Goal: Information Seeking & Learning: Learn about a topic

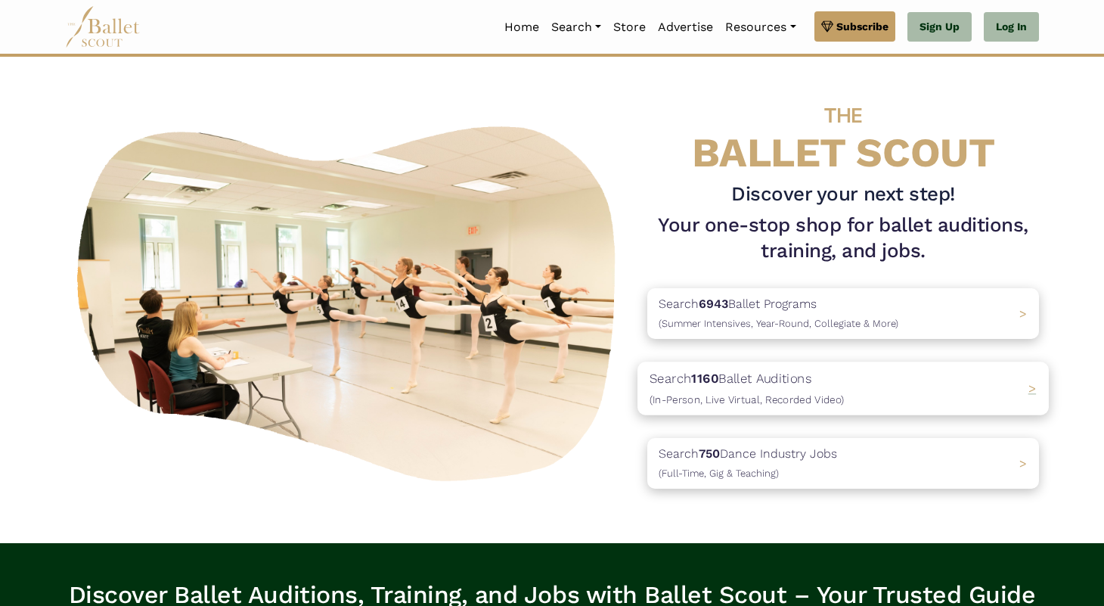
click at [734, 376] on p "Search 1160 Ballet Auditions (In-Person, Live Virtual, Recorded Video)" at bounding box center [747, 388] width 194 height 41
click at [750, 451] on p "Search 750 Dance Industry Jobs (Full-Time, Gig & Teaching)" at bounding box center [744, 463] width 188 height 41
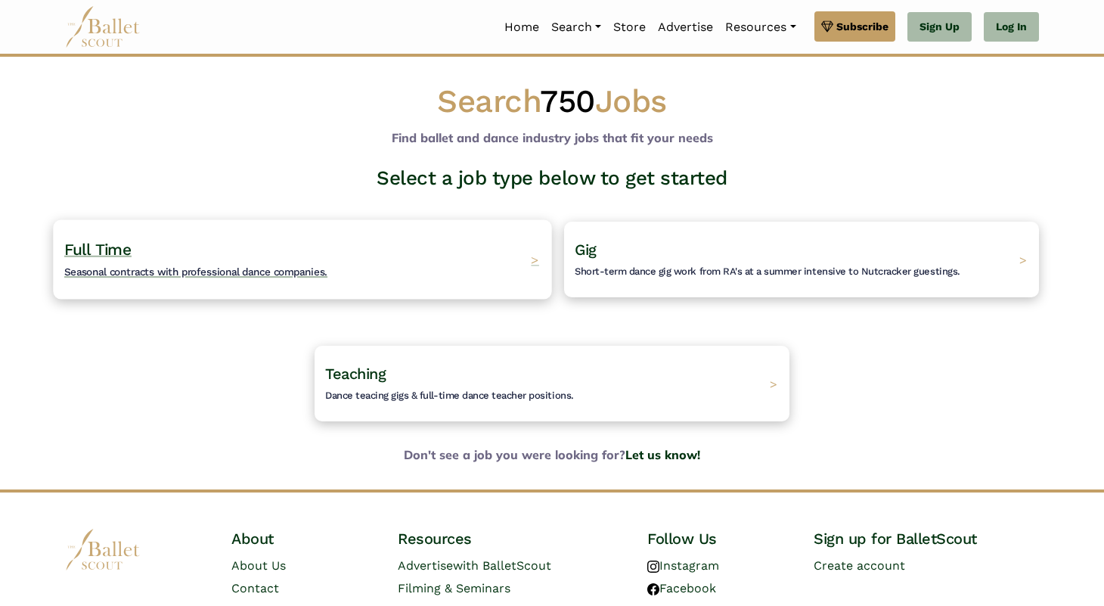
click at [507, 256] on div "Full Time Seasonal contracts with professional dance companies. >" at bounding box center [302, 258] width 498 height 79
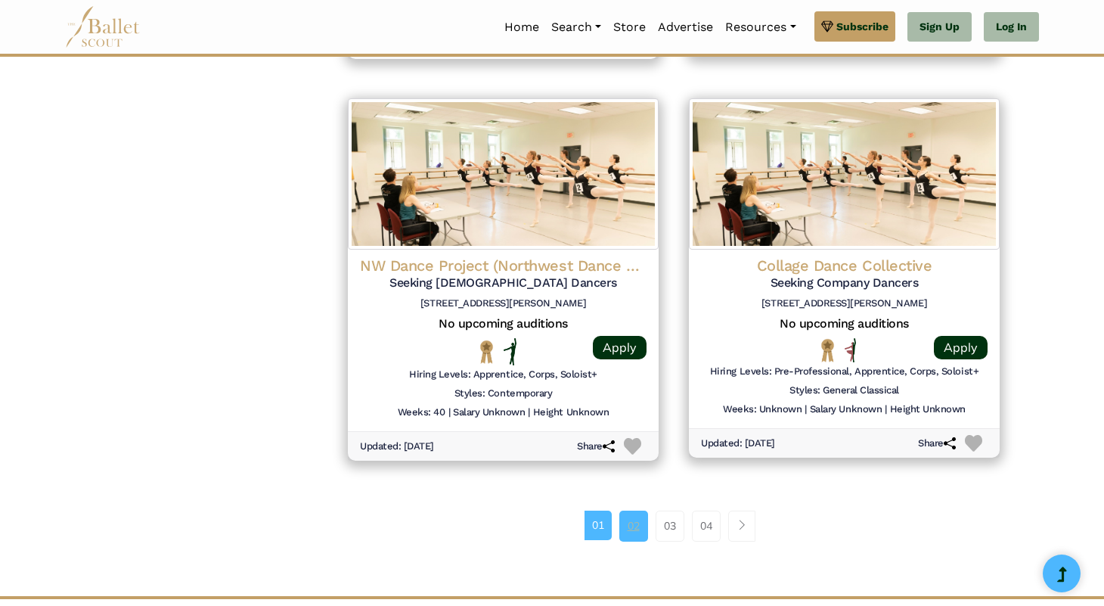
scroll to position [1880, 0]
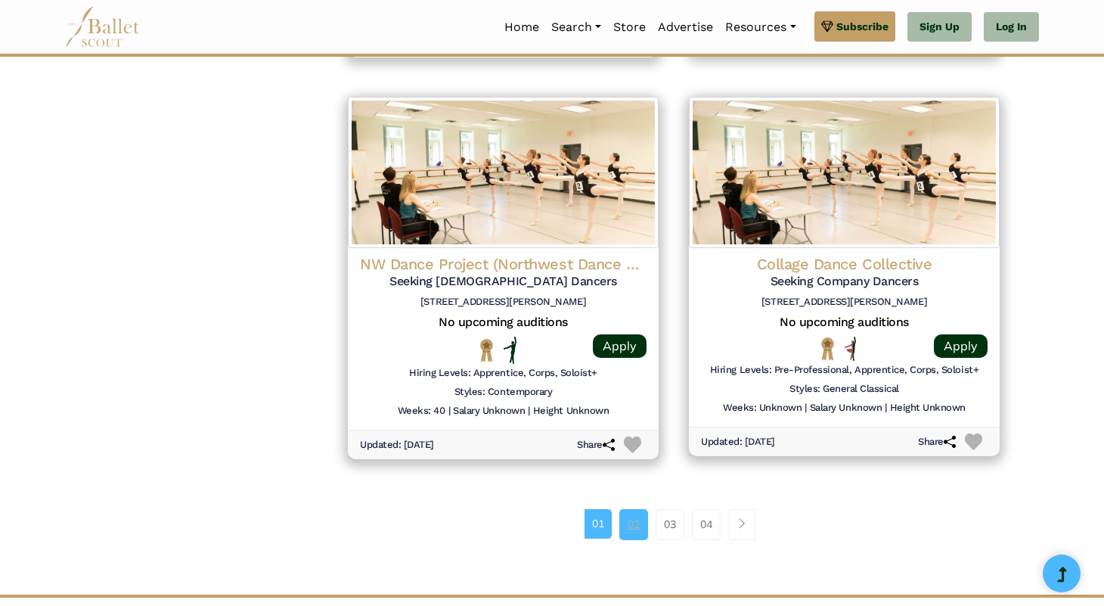
click at [636, 513] on link "02" at bounding box center [633, 524] width 29 height 30
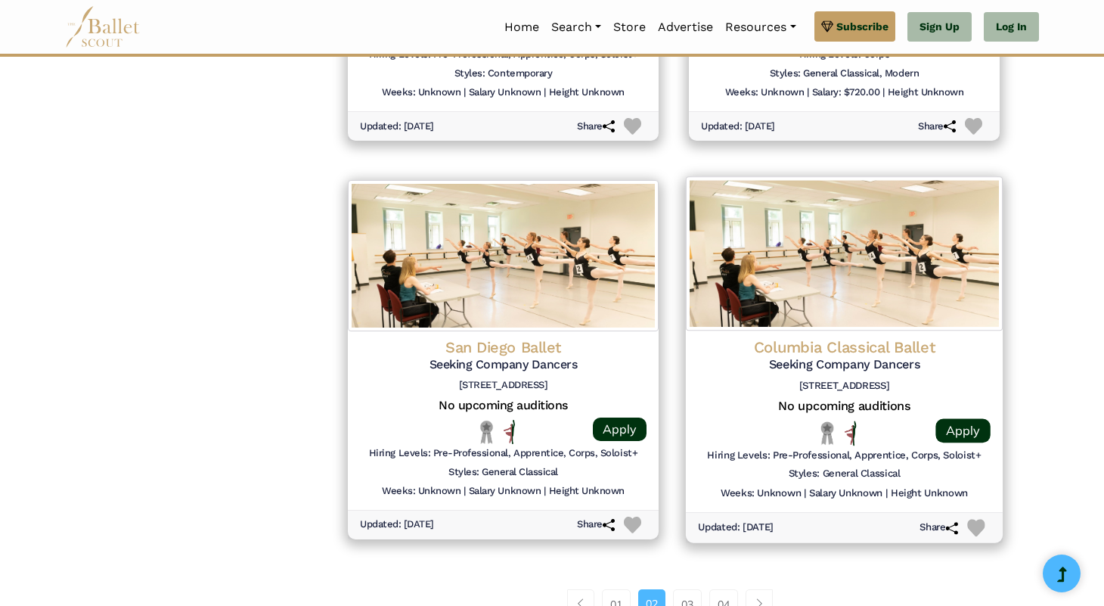
scroll to position [1809, 0]
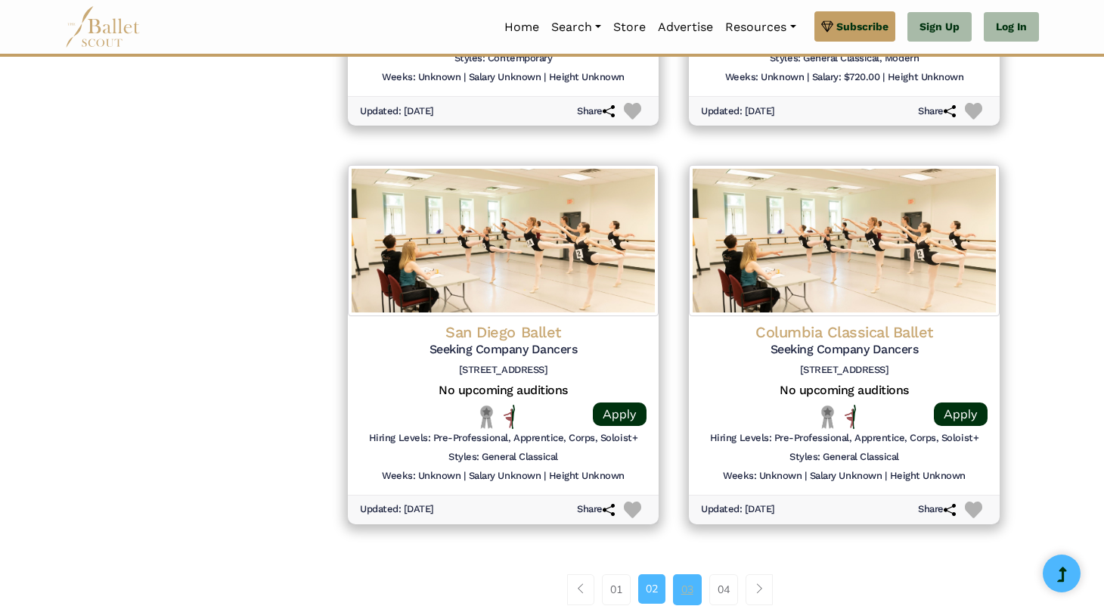
click at [684, 574] on link "03" at bounding box center [687, 589] width 29 height 30
